Goal: Transaction & Acquisition: Purchase product/service

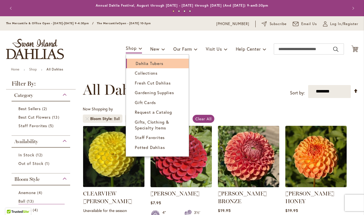
click at [147, 65] on span "Dahlia Tubers" at bounding box center [150, 64] width 28 height 6
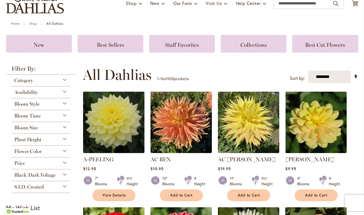
scroll to position [77, 0]
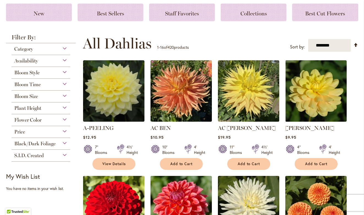
click at [64, 98] on div "Bloom Size" at bounding box center [41, 95] width 59 height 9
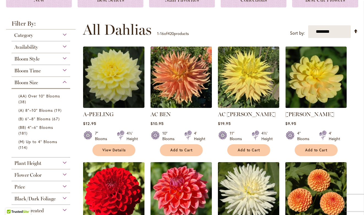
scroll to position [94, 0]
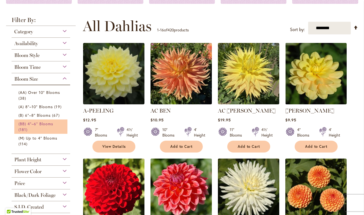
click at [29, 127] on span "181 items" at bounding box center [23, 130] width 10 height 6
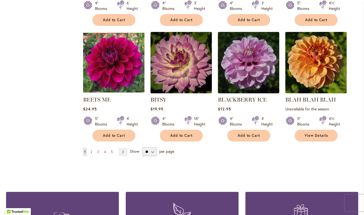
scroll to position [455, 0]
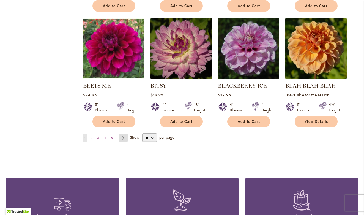
click at [123, 137] on link "Page Next" at bounding box center [123, 138] width 9 height 8
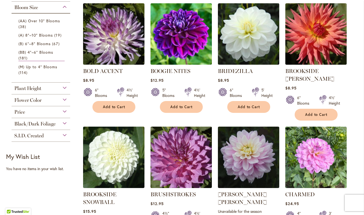
scroll to position [241, 0]
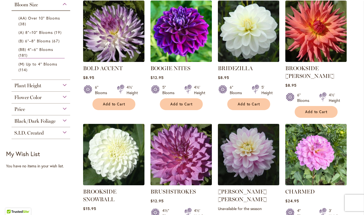
click at [67, 115] on div "Black/Dark Foliage" at bounding box center [41, 119] width 59 height 9
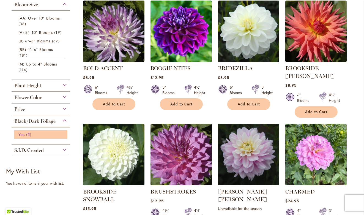
click at [29, 132] on span "5 items" at bounding box center [29, 135] width 7 height 6
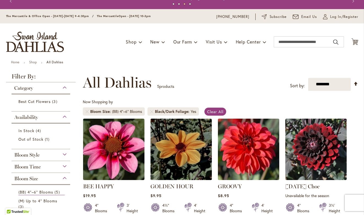
scroll to position [1, 0]
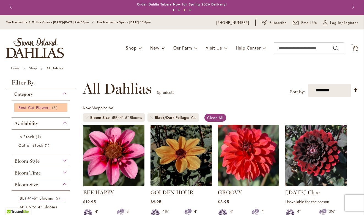
click at [48, 108] on span "Best Cut Flowers" at bounding box center [34, 107] width 33 height 5
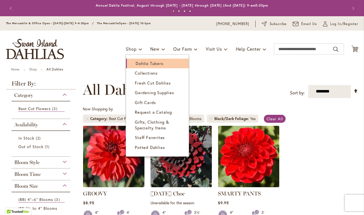
click at [140, 59] on link "Dahlia Tubers" at bounding box center [157, 64] width 63 height 10
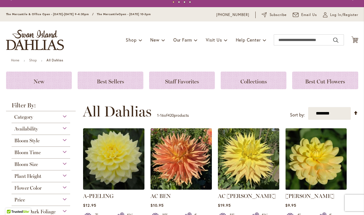
click at [68, 141] on div "Bloom Style" at bounding box center [41, 139] width 59 height 9
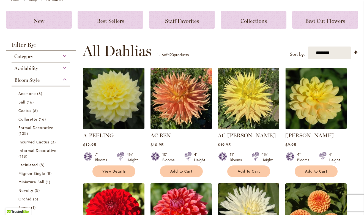
scroll to position [69, 0]
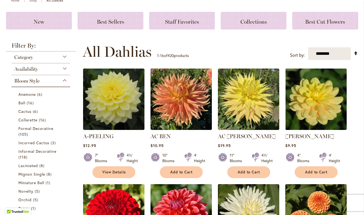
click at [61, 69] on div "Availability" at bounding box center [41, 67] width 59 height 9
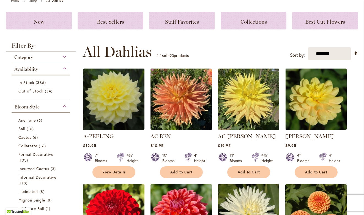
click at [62, 55] on div "Category" at bounding box center [41, 56] width 59 height 9
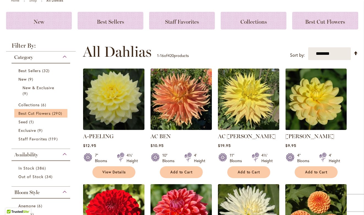
click at [49, 109] on li "Best Cut Flowers 290 items" at bounding box center [40, 113] width 53 height 9
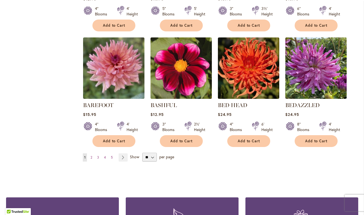
scroll to position [434, 0]
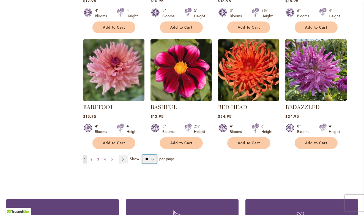
click at [153, 157] on select "** ** ** **" at bounding box center [149, 159] width 15 height 9
select select "**"
click at [142, 155] on select "** ** ** **" at bounding box center [149, 159] width 15 height 9
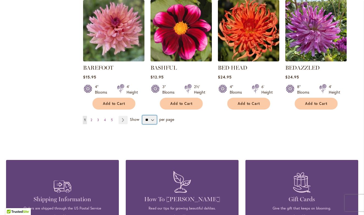
scroll to position [625, 0]
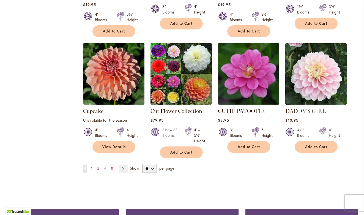
scroll to position [1885, 0]
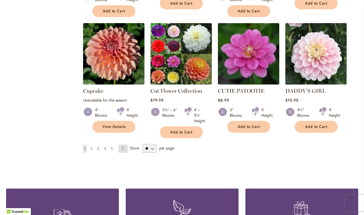
click at [124, 145] on link "Page Next" at bounding box center [123, 149] width 9 height 8
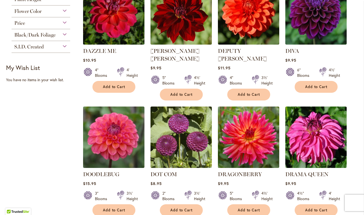
scroll to position [264, 0]
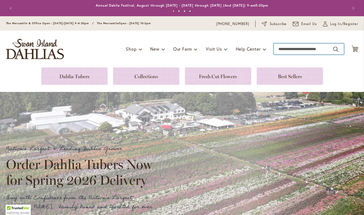
click at [293, 51] on input "Search" at bounding box center [309, 49] width 70 height 11
type input "*********"
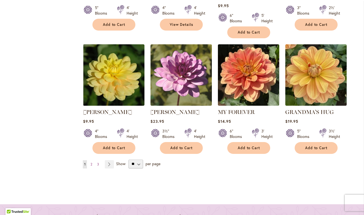
scroll to position [521, 0]
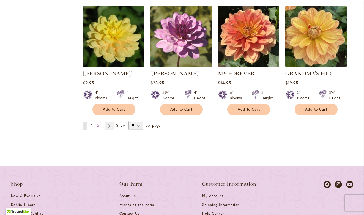
click at [91, 124] on span "2" at bounding box center [92, 126] width 2 height 4
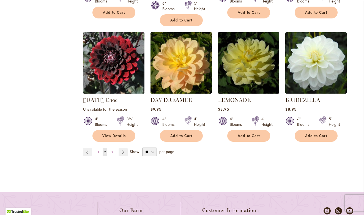
scroll to position [513, 0]
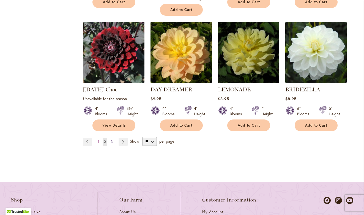
click at [111, 140] on span "3" at bounding box center [112, 142] width 2 height 4
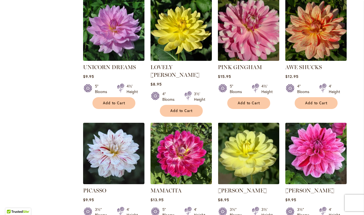
scroll to position [295, 0]
